Goal: Task Accomplishment & Management: Complete application form

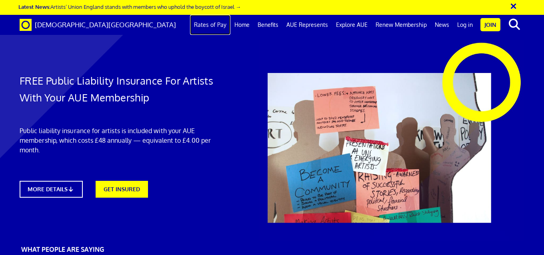
click at [225, 27] on link "Rates of Pay" at bounding box center [210, 25] width 40 height 20
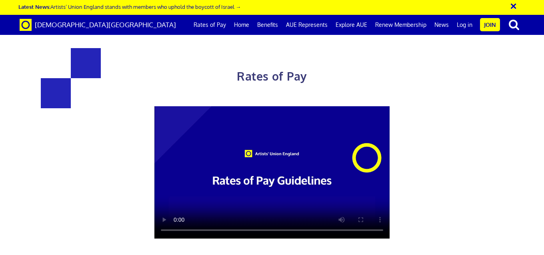
scroll to position [0, 3]
click at [249, 28] on link "Home" at bounding box center [241, 25] width 23 height 20
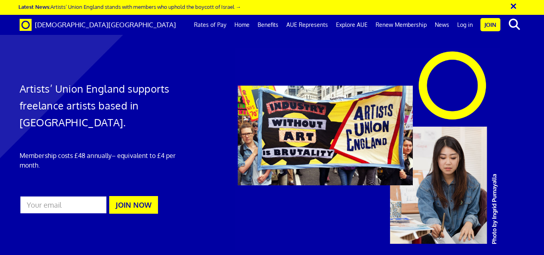
scroll to position [480, 0]
click at [268, 27] on link "Benefits" at bounding box center [268, 25] width 29 height 20
click at [296, 24] on link "AUE Represents" at bounding box center [308, 25] width 50 height 20
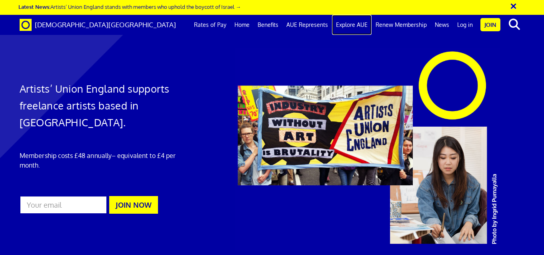
click at [348, 25] on link "Explore AUE" at bounding box center [352, 25] width 40 height 20
click at [439, 24] on link "News" at bounding box center [442, 25] width 22 height 20
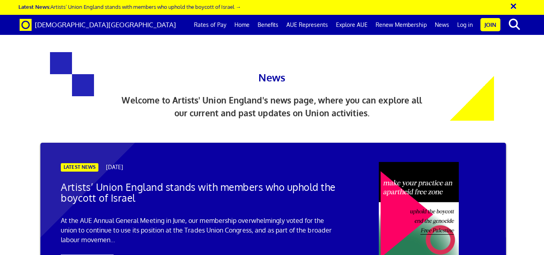
scroll to position [120, 0]
click at [439, 23] on link "News" at bounding box center [442, 25] width 22 height 20
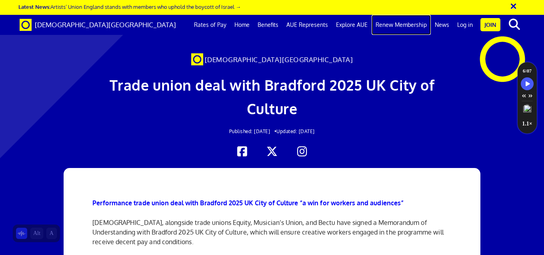
click at [422, 26] on link "Renew Membership" at bounding box center [401, 25] width 59 height 20
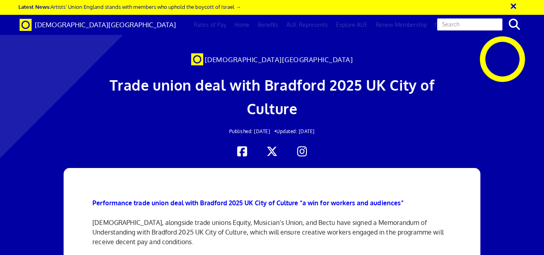
scroll to position [0, 3]
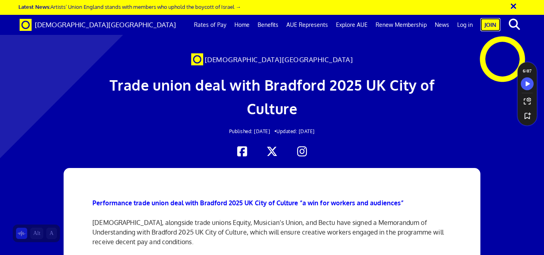
click at [489, 29] on link "Join" at bounding box center [491, 24] width 20 height 13
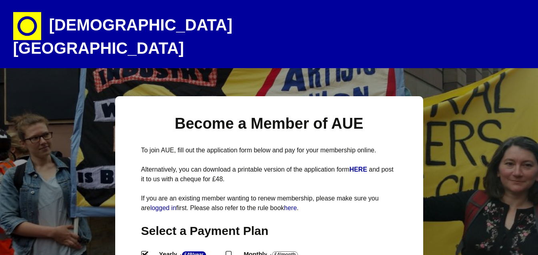
select select
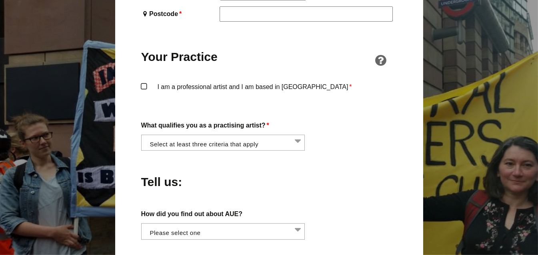
scroll to position [600, 0]
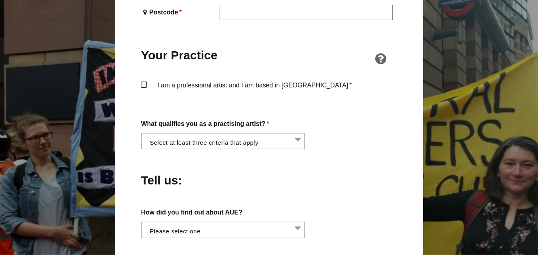
click at [235, 133] on li at bounding box center [226, 140] width 164 height 14
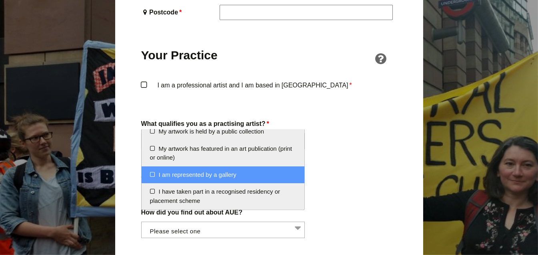
scroll to position [144, 0]
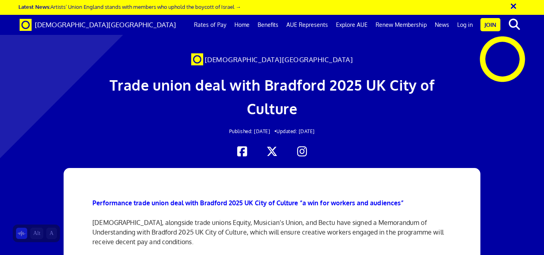
scroll to position [0, 3]
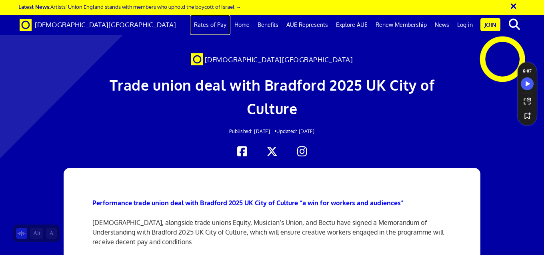
click at [211, 24] on link "Rates of Pay" at bounding box center [210, 25] width 40 height 20
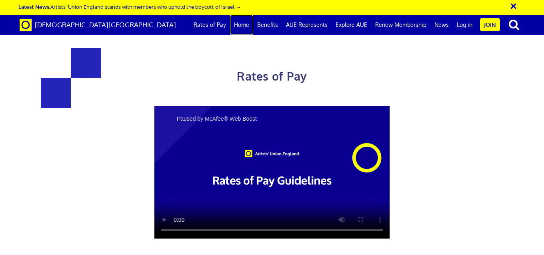
click at [241, 22] on link "Home" at bounding box center [241, 25] width 23 height 20
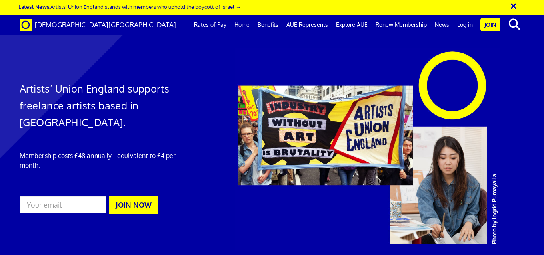
scroll to position [0, 3]
